Goal: Entertainment & Leisure: Browse casually

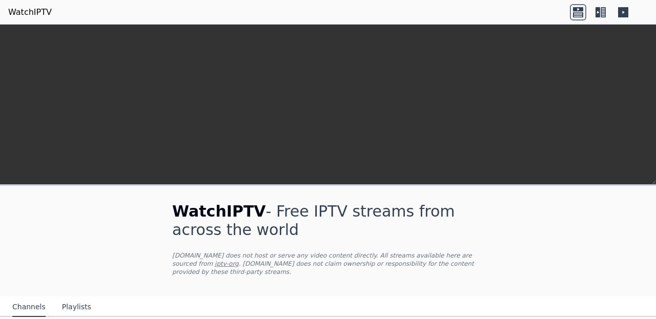
scroll to position [200, 0]
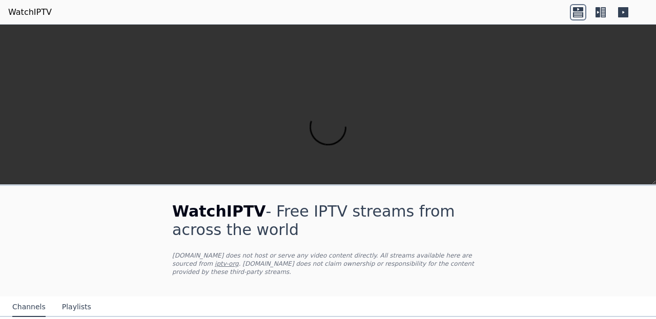
scroll to position [1288, 0]
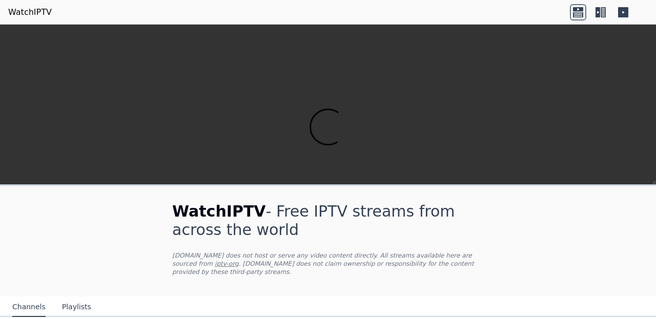
scroll to position [1288, 0]
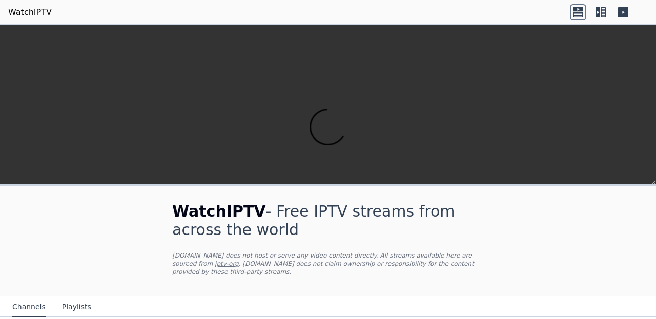
scroll to position [941, 0]
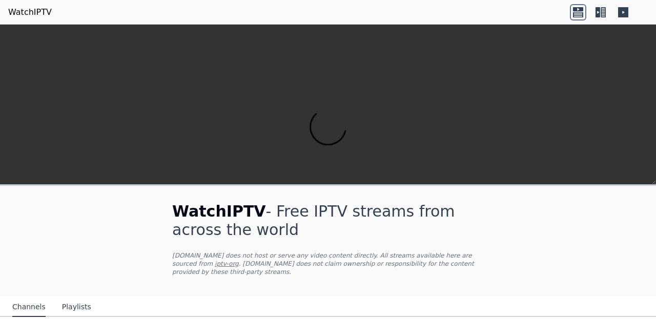
scroll to position [252, 0]
